Goal: Task Accomplishment & Management: Manage account settings

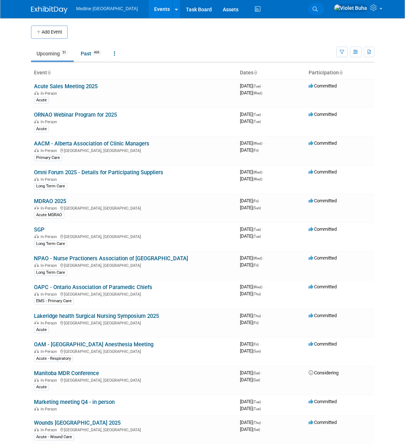
click at [317, 8] on icon at bounding box center [314, 9] width 5 height 5
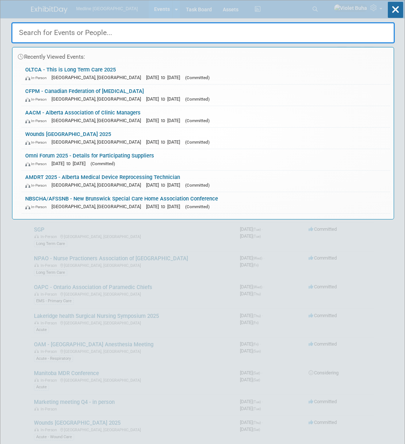
click at [125, 30] on input "text" at bounding box center [202, 32] width 383 height 21
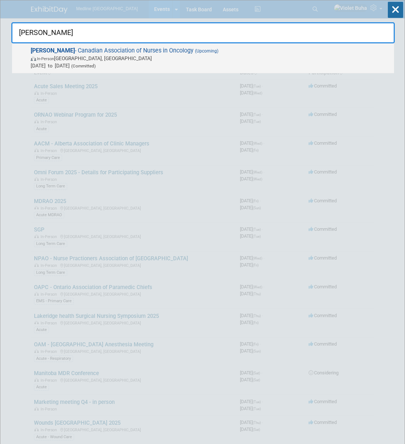
type input "[PERSON_NAME]"
click at [104, 54] on span "[PERSON_NAME] - Canadian Association of Nurses in Oncology (Upcoming) In-Person…" at bounding box center [209, 58] width 362 height 22
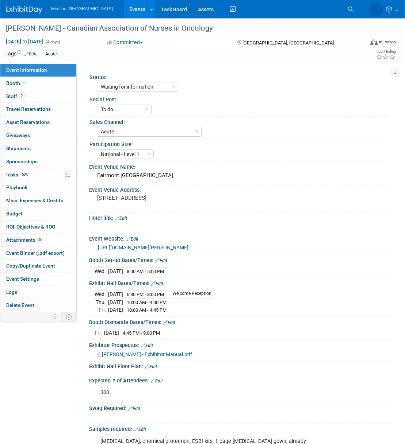
select select "Waiting for information"
select select "To do"
select select "Acute"
select select "National - Level 1"
click at [41, 82] on link "Booth" at bounding box center [38, 83] width 76 height 13
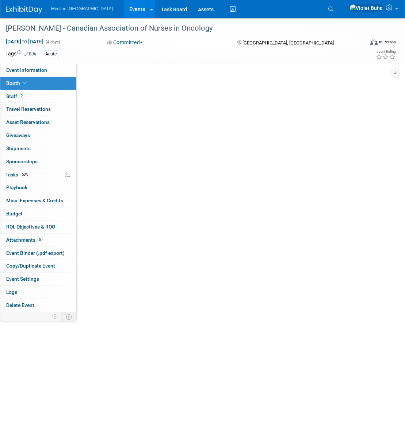
select select "2"
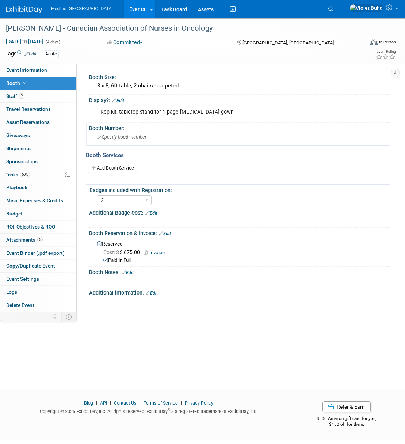
click at [117, 136] on span "Specify booth number" at bounding box center [121, 136] width 49 height 5
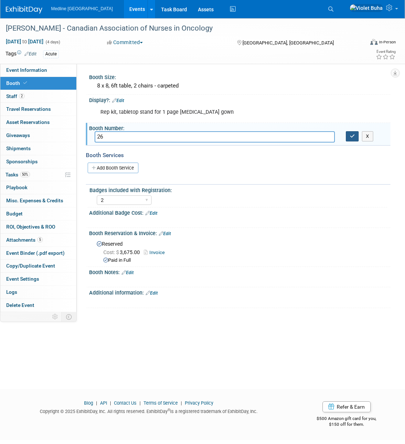
type input "26"
click at [352, 138] on icon "button" at bounding box center [351, 136] width 5 height 5
